Goal: Information Seeking & Learning: Learn about a topic

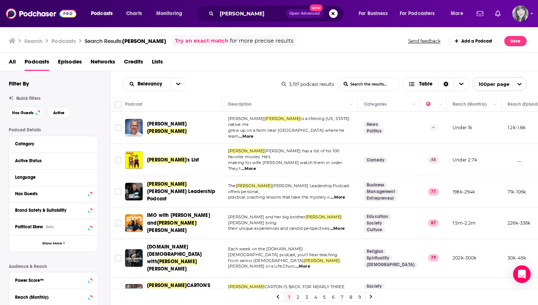
click at [14, 61] on span "All" at bounding box center [12, 63] width 7 height 15
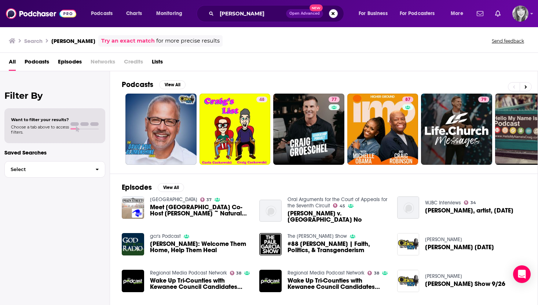
click at [163, 211] on span "Meet [GEOGRAPHIC_DATA] Co-Host [PERSON_NAME] ~ Natural [US_STATE] ~ The Blenders" at bounding box center [200, 210] width 101 height 12
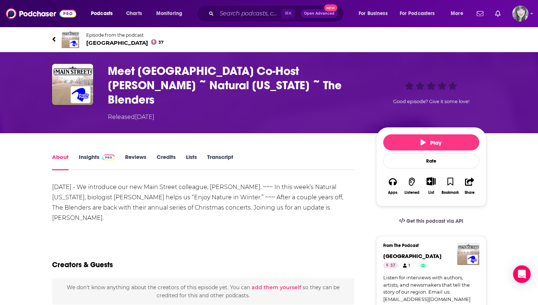
click at [96, 41] on span "[STREET_ADDRESS]" at bounding box center [125, 42] width 78 height 7
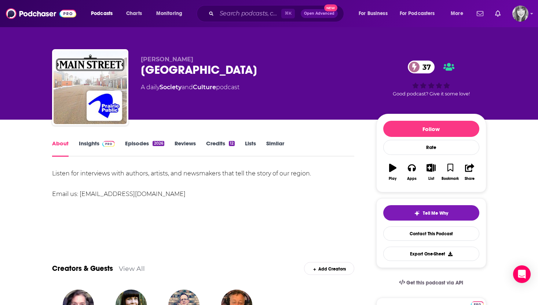
click at [94, 148] on link "Insights" at bounding box center [97, 148] width 36 height 17
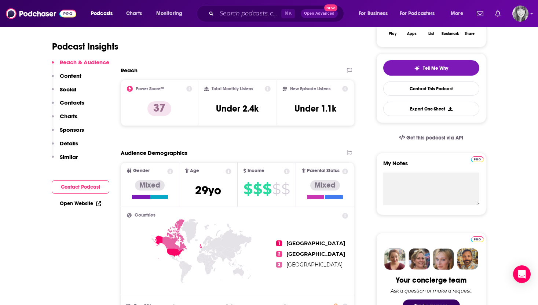
scroll to position [145, 0]
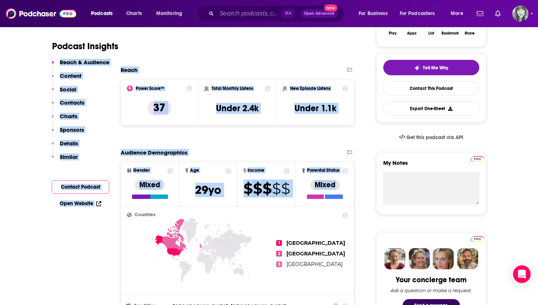
drag, startPoint x: 111, startPoint y: 143, endPoint x: 346, endPoint y: 188, distance: 239.9
copy div "Reach & Audience Content Social Contacts Charts Sponsors Details Similar Contac…"
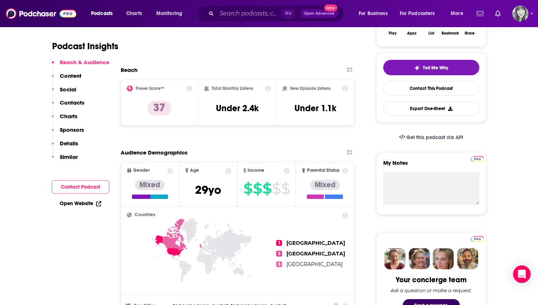
click at [187, 58] on div "Podcast Insights" at bounding box center [200, 41] width 297 height 37
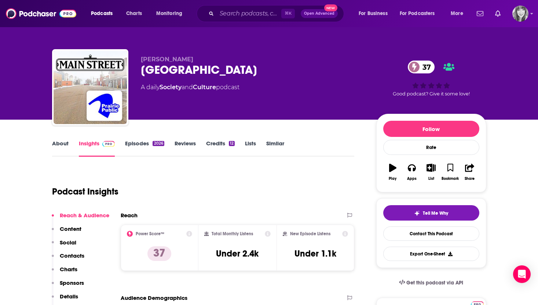
scroll to position [0, 0]
drag, startPoint x: 211, startPoint y: 71, endPoint x: 144, endPoint y: 69, distance: 67.2
click at [144, 69] on div "[STREET_ADDRESS]" at bounding box center [253, 70] width 224 height 14
copy h2 "[GEOGRAPHIC_DATA]"
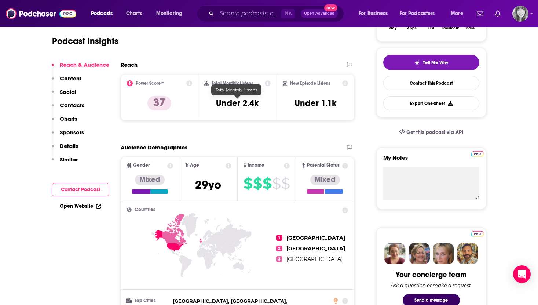
scroll to position [193, 0]
